Goal: Find specific page/section: Find specific page/section

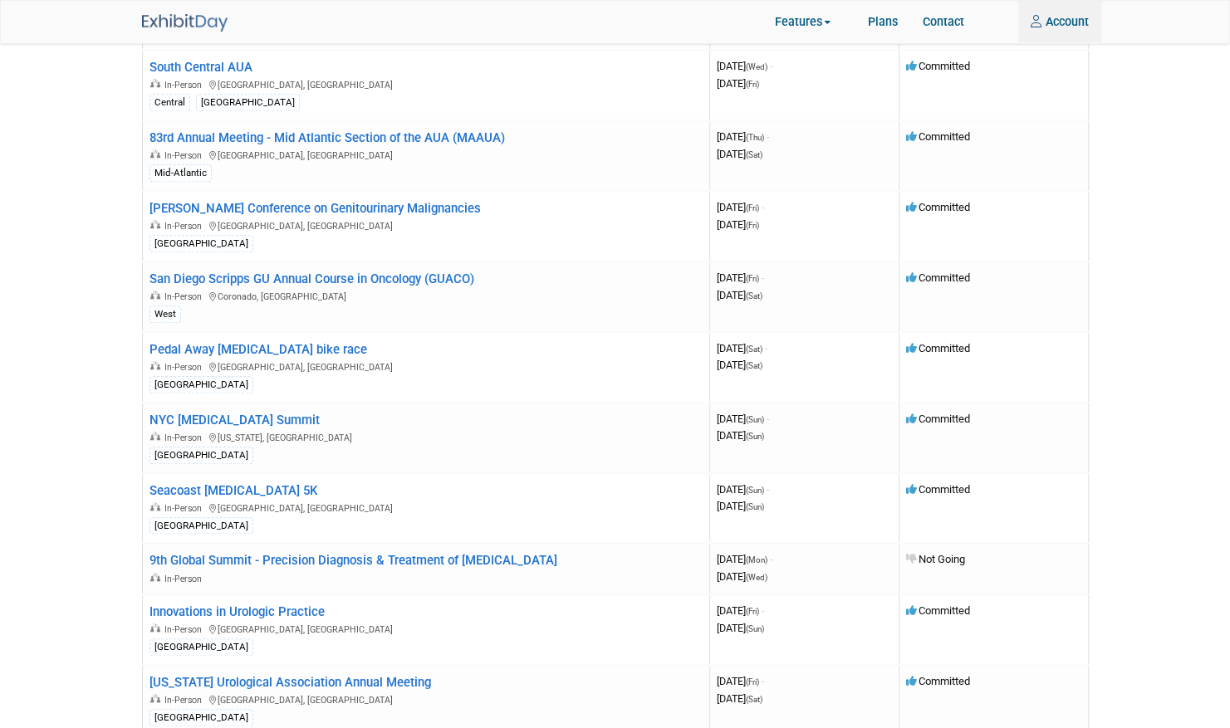
scroll to position [743, 0]
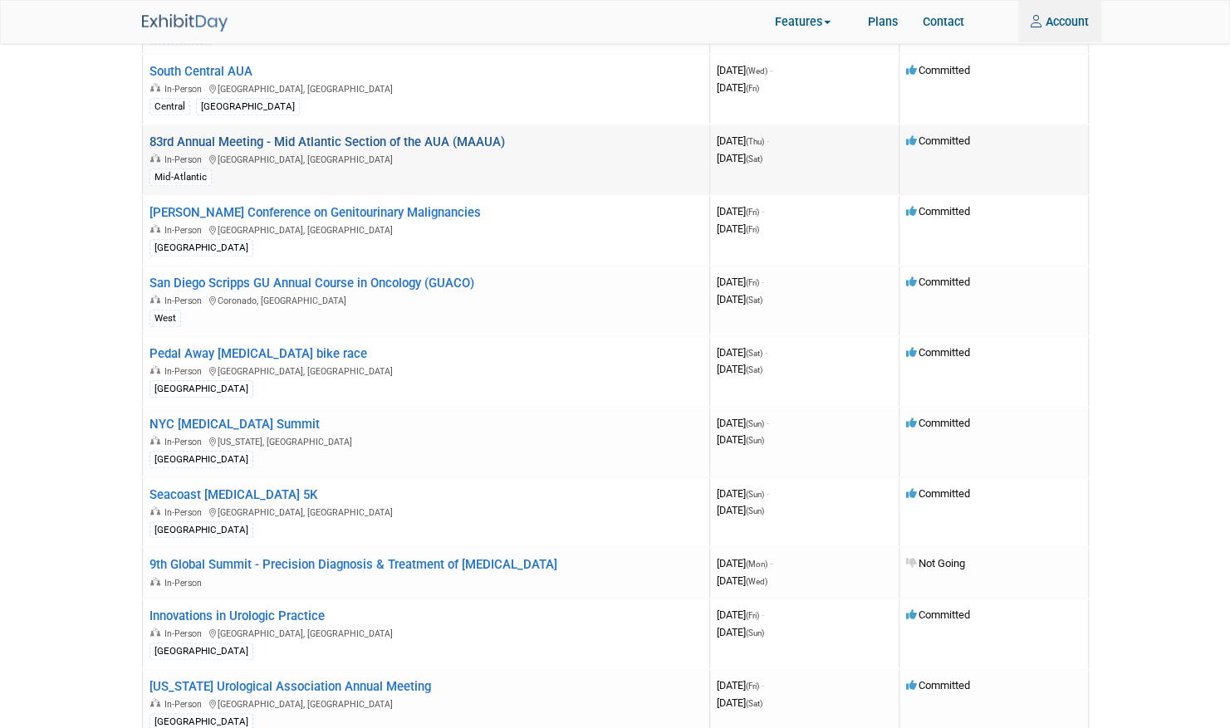
type input "mark.brennan@veracyte.com"
click at [414, 138] on link "83rd Annual Meeting - Mid Atlantic Section of the AUA (MAAUA)" at bounding box center [326, 142] width 355 height 15
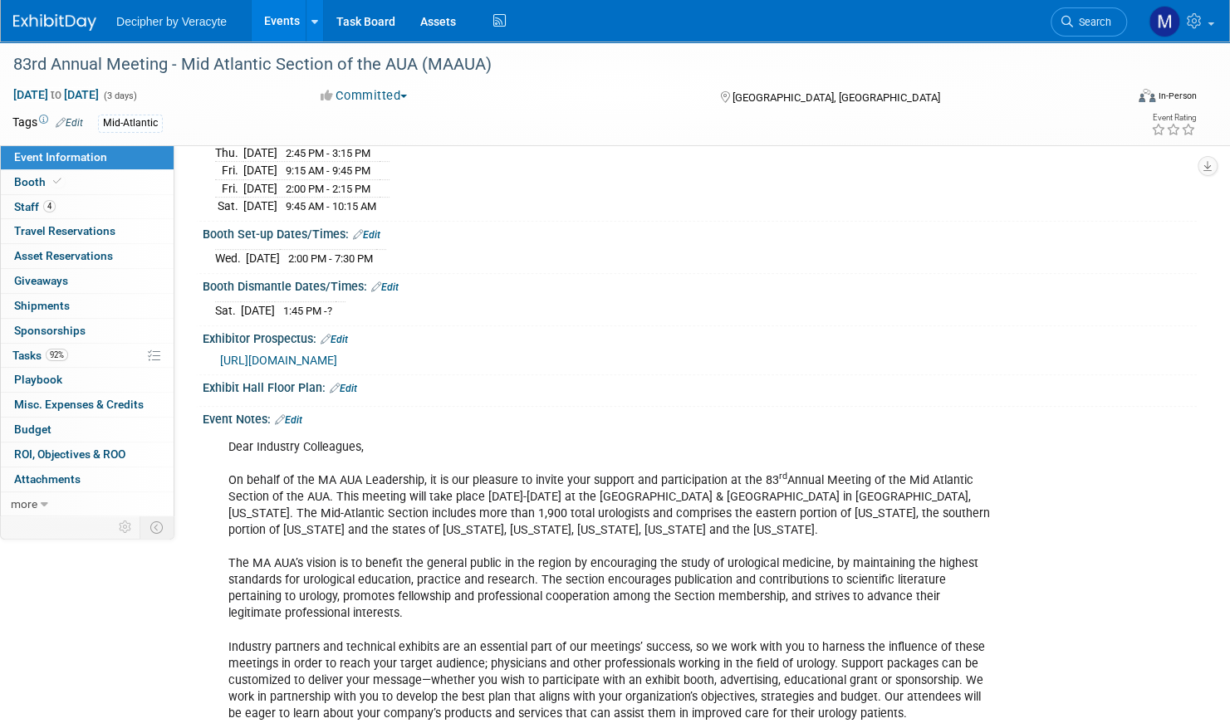
scroll to position [259, 0]
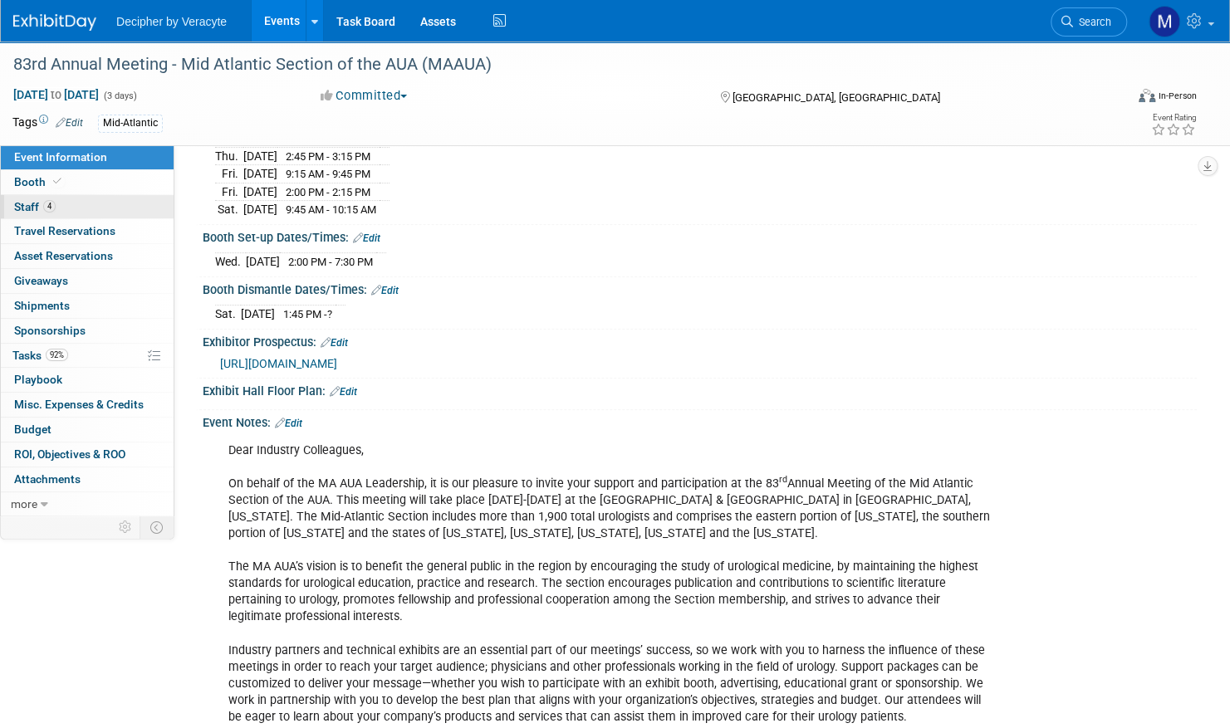
click at [53, 206] on span "4" at bounding box center [49, 206] width 12 height 12
